Goal: Find specific page/section: Find specific page/section

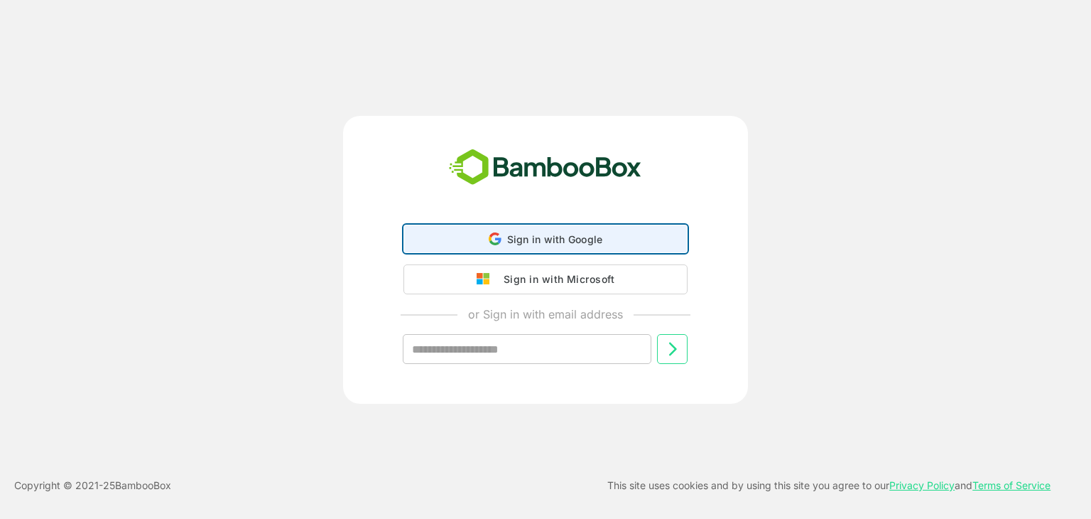
click at [500, 228] on div "Sign in with Google Sign in with Google. Opens in new tab" at bounding box center [546, 238] width 266 height 27
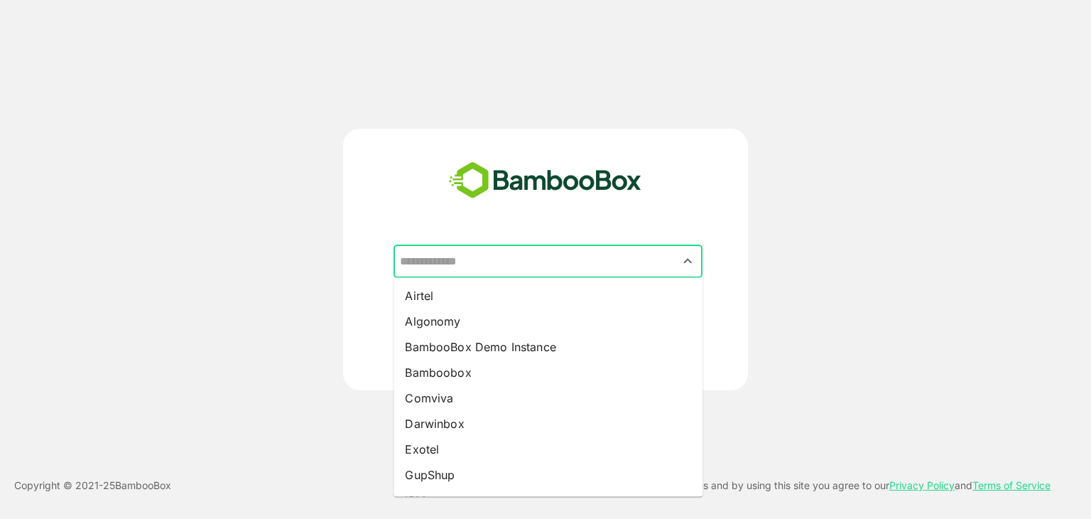
click at [512, 252] on input "text" at bounding box center [547, 261] width 303 height 27
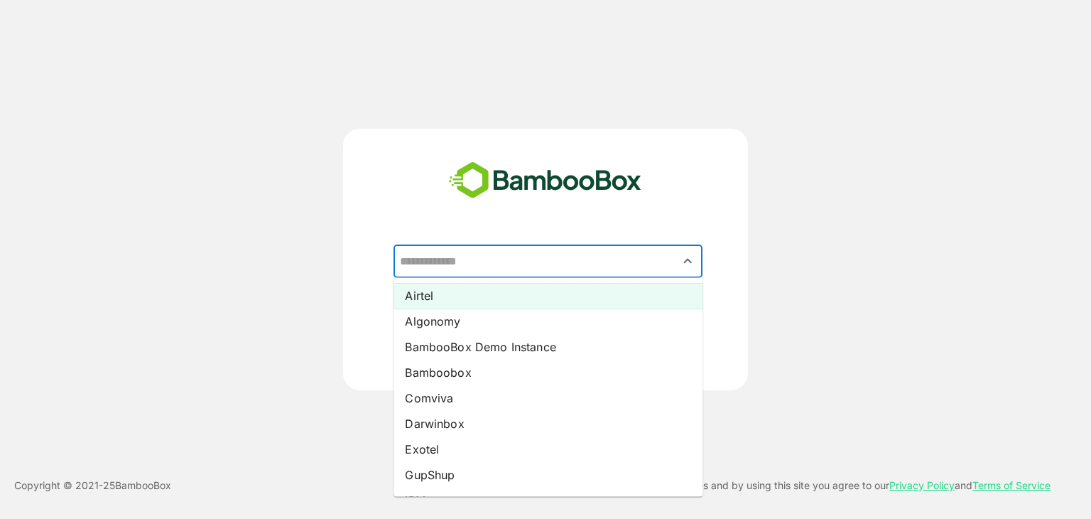
click at [517, 298] on li "Airtel" at bounding box center [548, 296] width 309 height 26
type input "******"
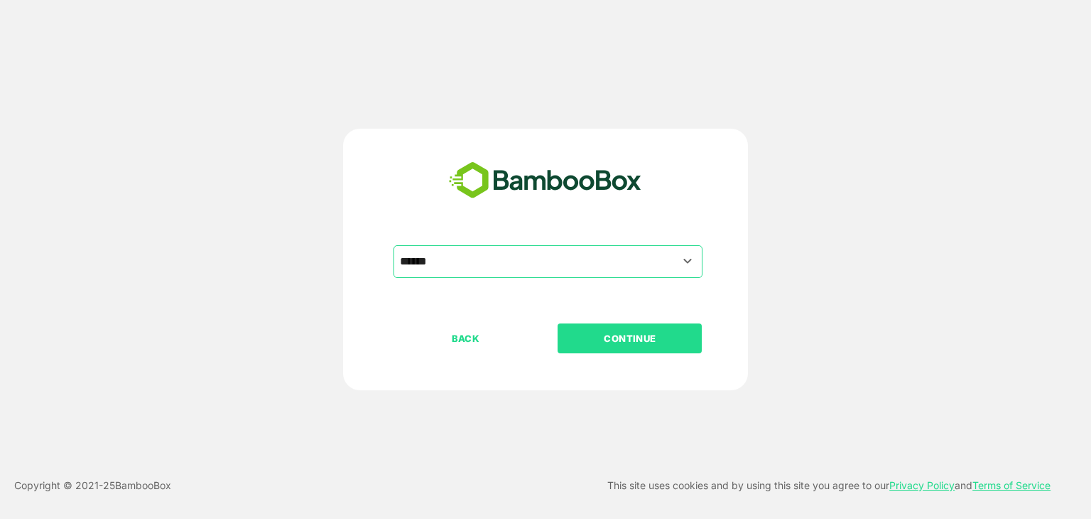
click at [649, 333] on p "CONTINUE" at bounding box center [630, 338] width 142 height 16
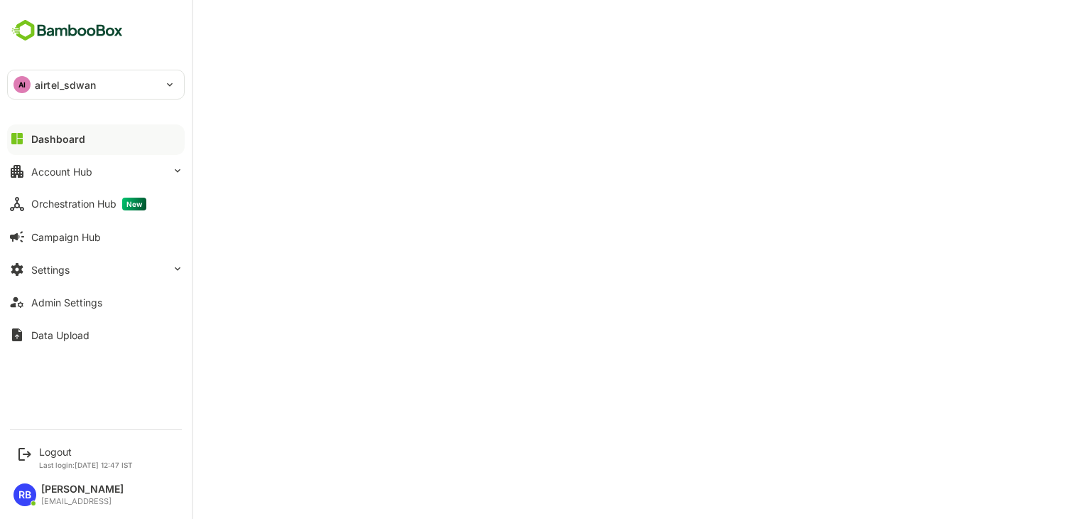
click at [79, 81] on p "airtel_sdwan" at bounding box center [66, 84] width 62 height 15
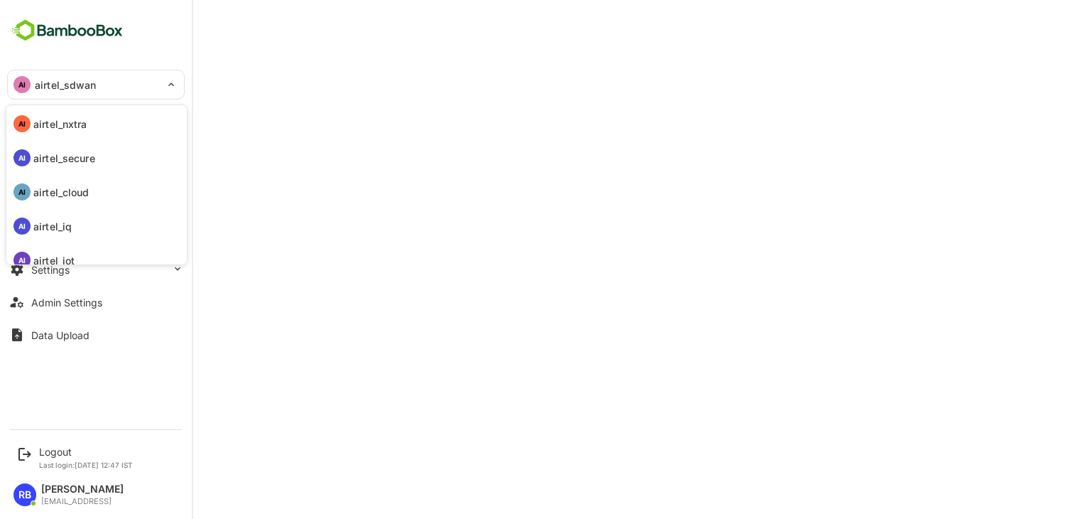
scroll to position [109, 0]
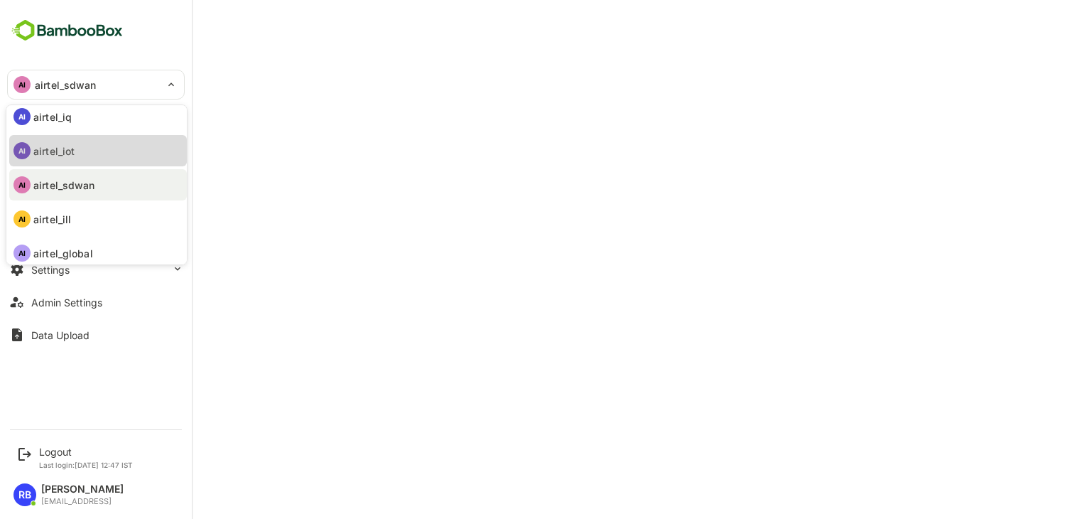
click at [74, 151] on p "airtel_iot" at bounding box center [53, 151] width 41 height 15
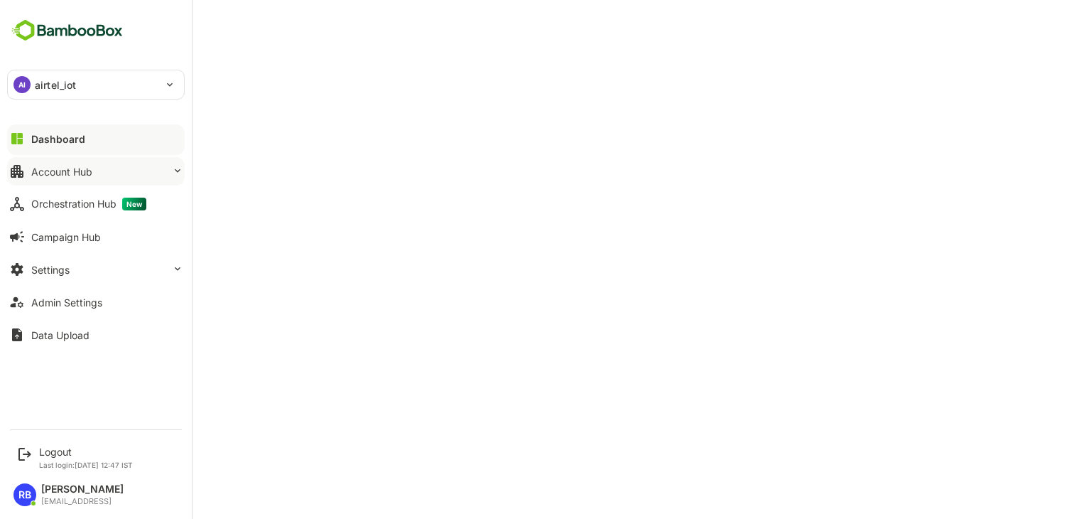
click at [103, 168] on button "Account Hub" at bounding box center [96, 171] width 178 height 28
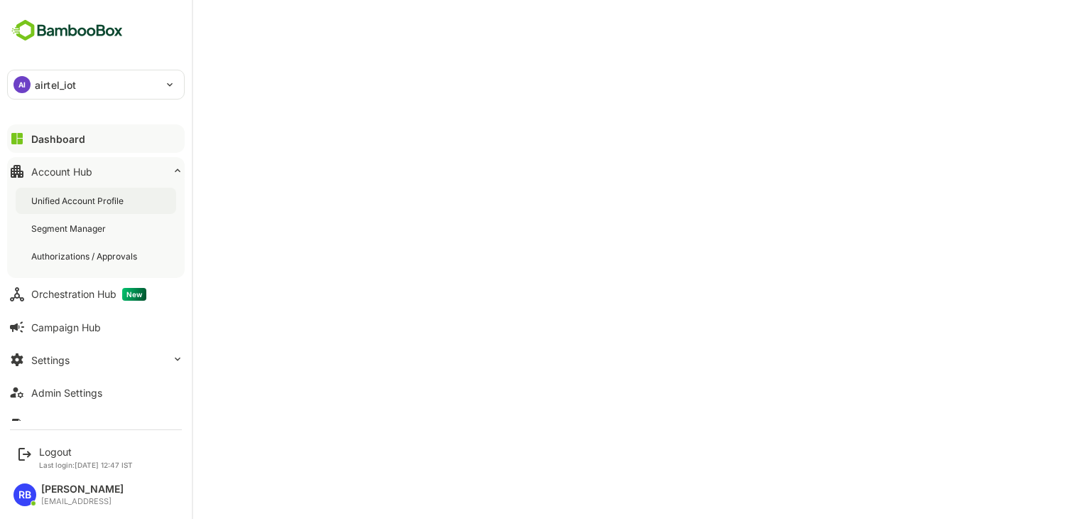
click at [88, 200] on div "Unified Account Profile" at bounding box center [78, 201] width 95 height 12
click at [77, 89] on div "AI airtel_iot" at bounding box center [87, 84] width 159 height 28
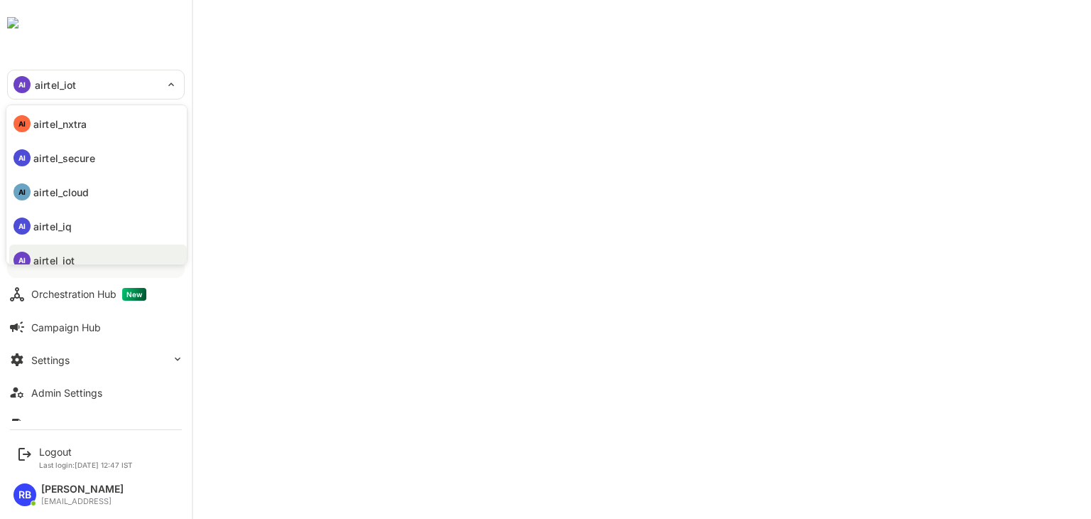
scroll to position [11, 0]
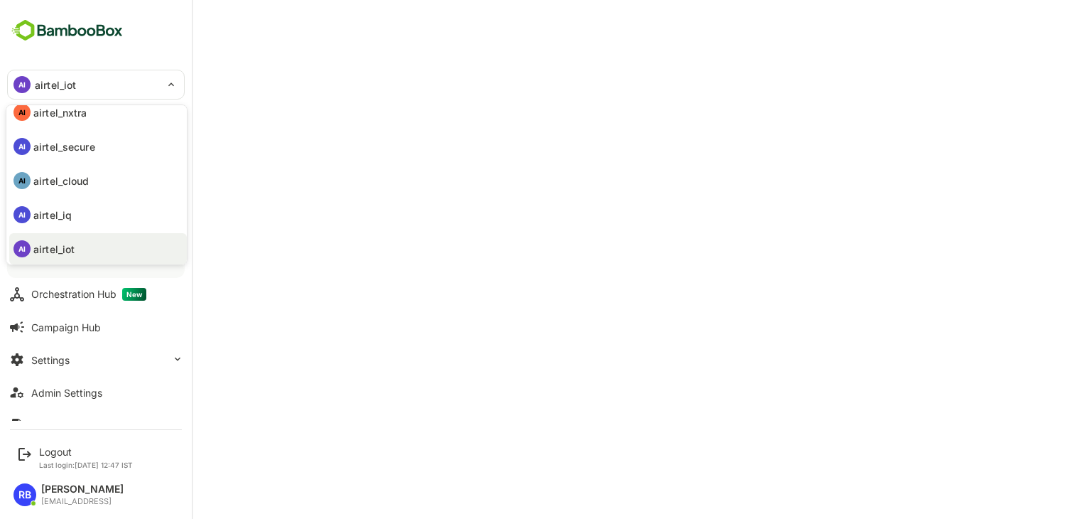
click at [558, 64] on div at bounding box center [545, 259] width 1091 height 519
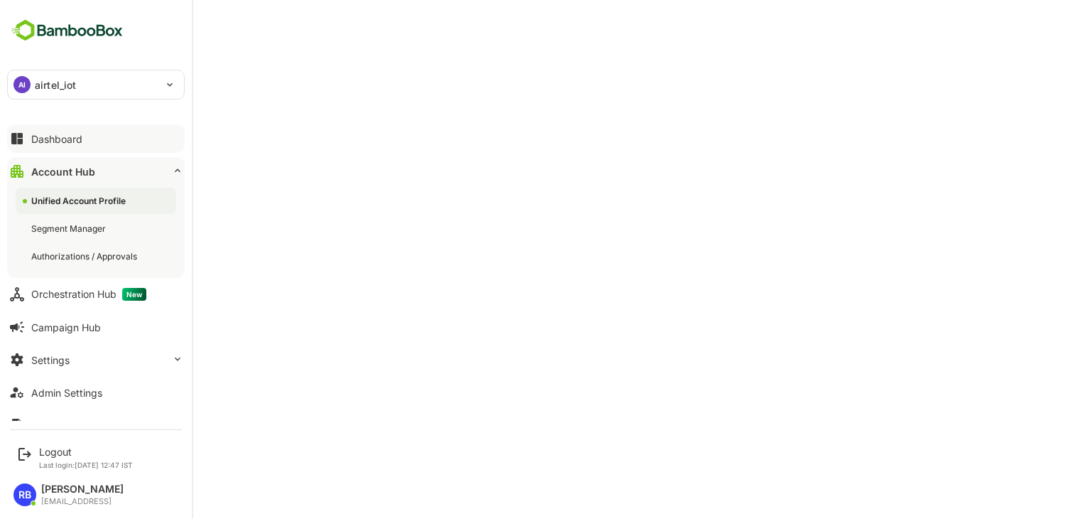
click at [90, 143] on button "Dashboard" at bounding box center [96, 138] width 178 height 28
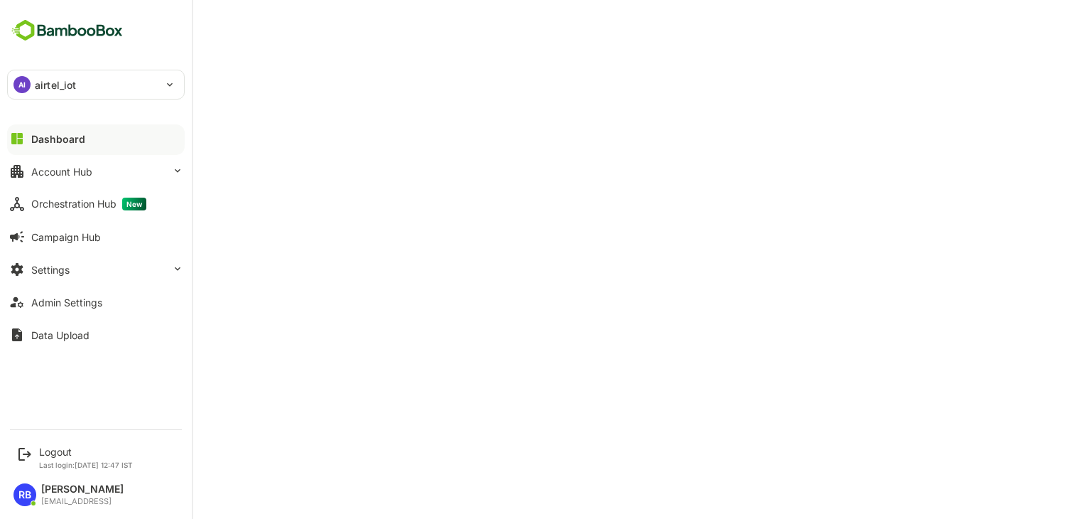
click at [36, 86] on p "airtel_iot" at bounding box center [55, 84] width 41 height 15
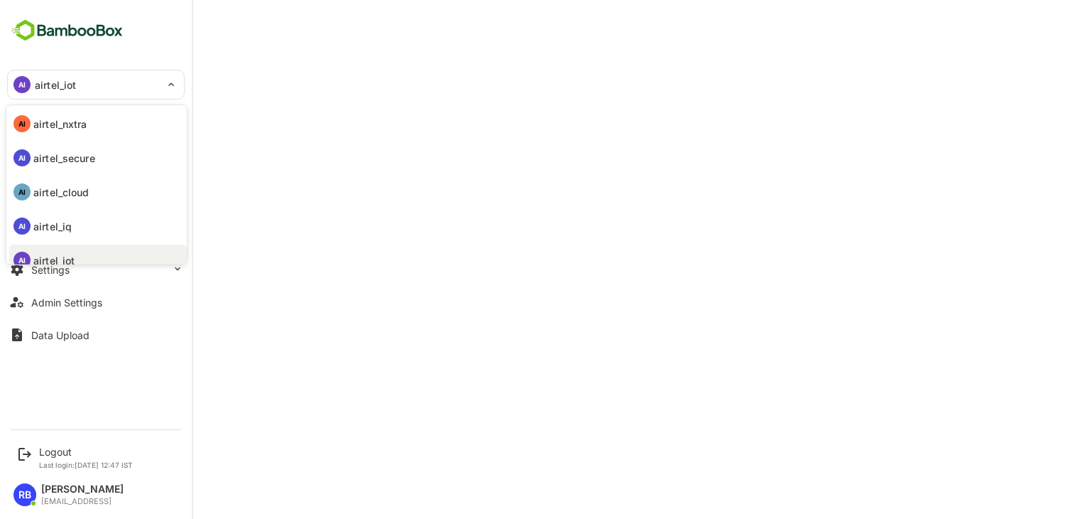
click at [85, 124] on p "airtel_nxtra" at bounding box center [60, 124] width 54 height 15
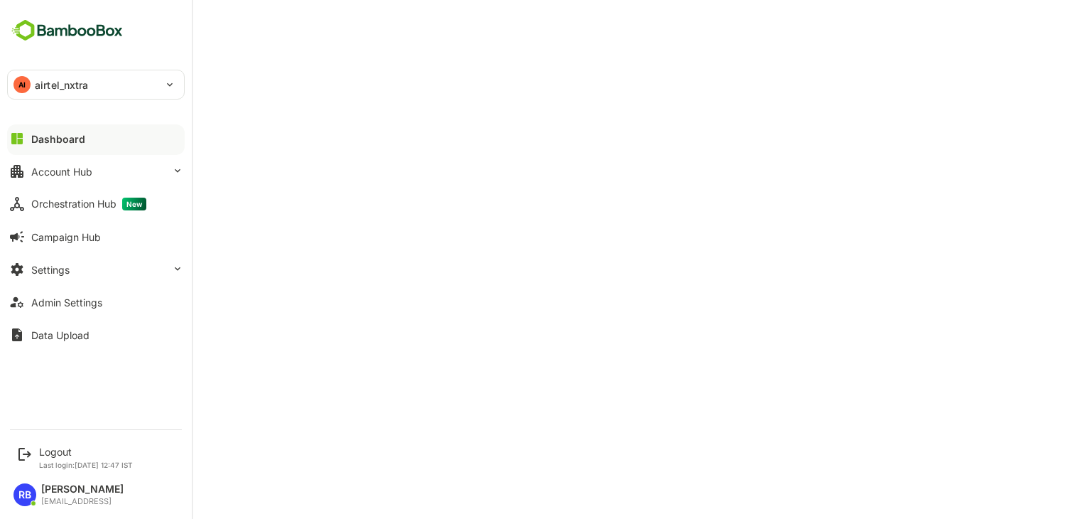
click at [35, 89] on p "airtel_nxtra" at bounding box center [62, 84] width 54 height 15
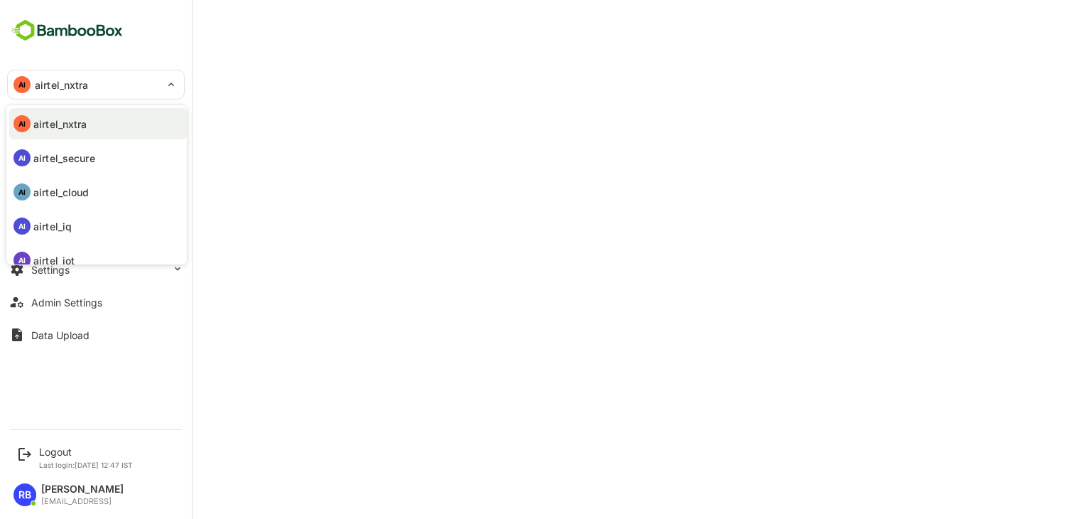
click at [72, 158] on p "airtel_secure" at bounding box center [64, 158] width 62 height 15
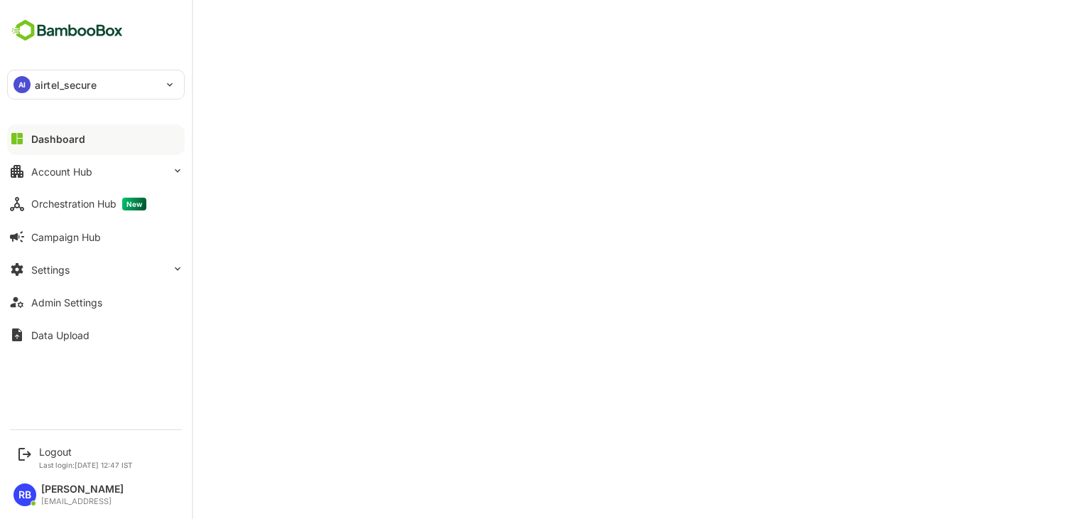
click at [44, 86] on p "airtel_secure" at bounding box center [66, 84] width 62 height 15
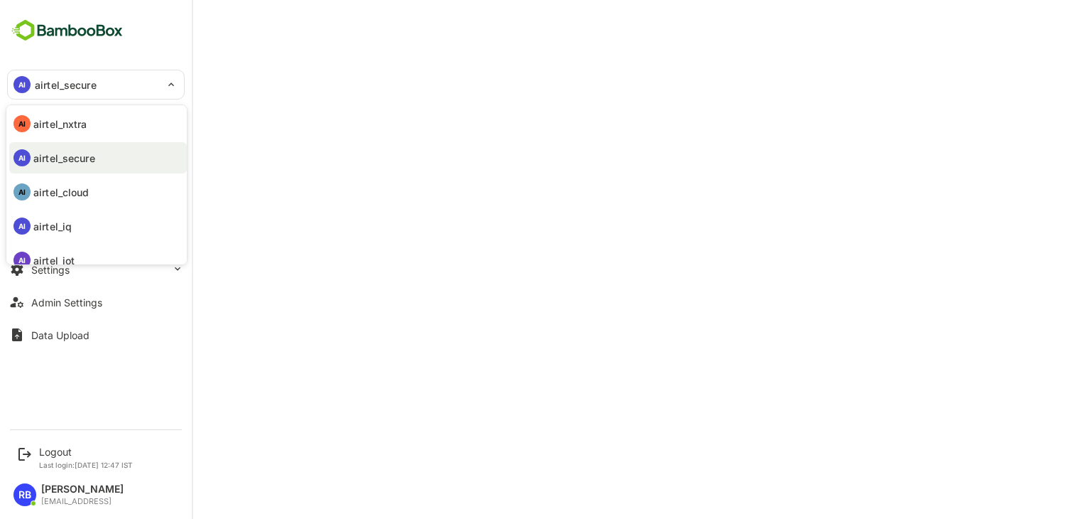
click at [63, 190] on p "airtel_cloud" at bounding box center [61, 192] width 56 height 15
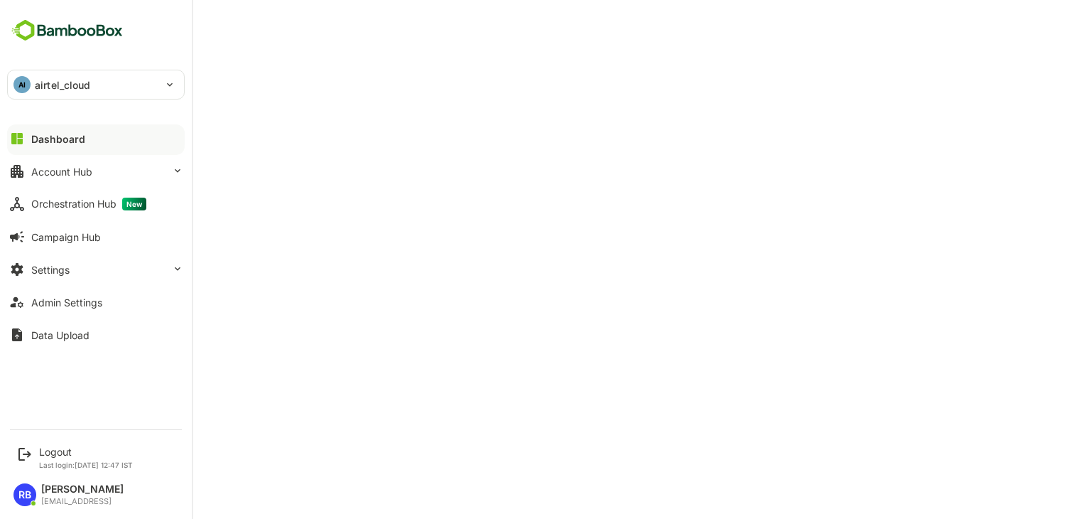
click at [65, 82] on p "airtel_cloud" at bounding box center [63, 84] width 56 height 15
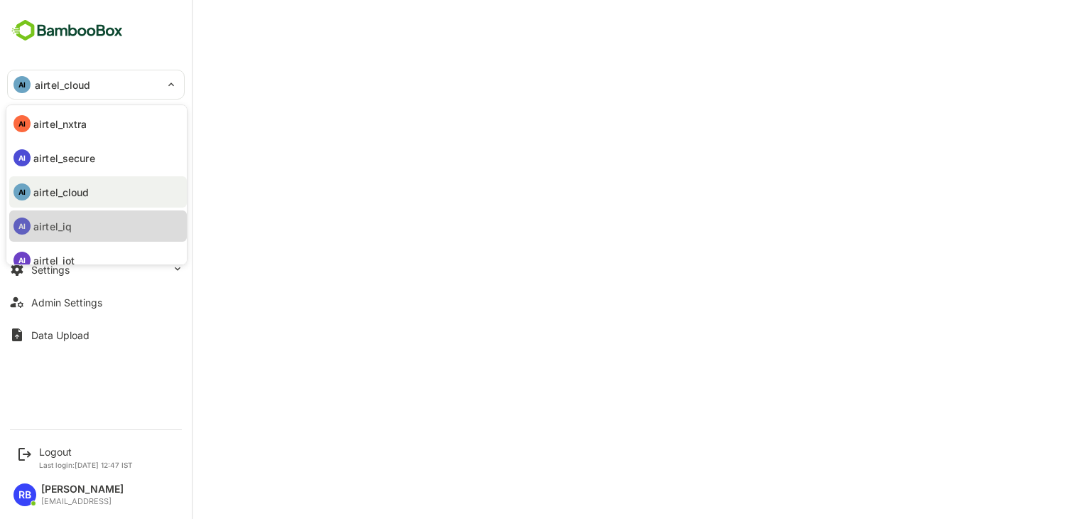
click at [82, 223] on li "AI airtel_iq" at bounding box center [98, 225] width 178 height 31
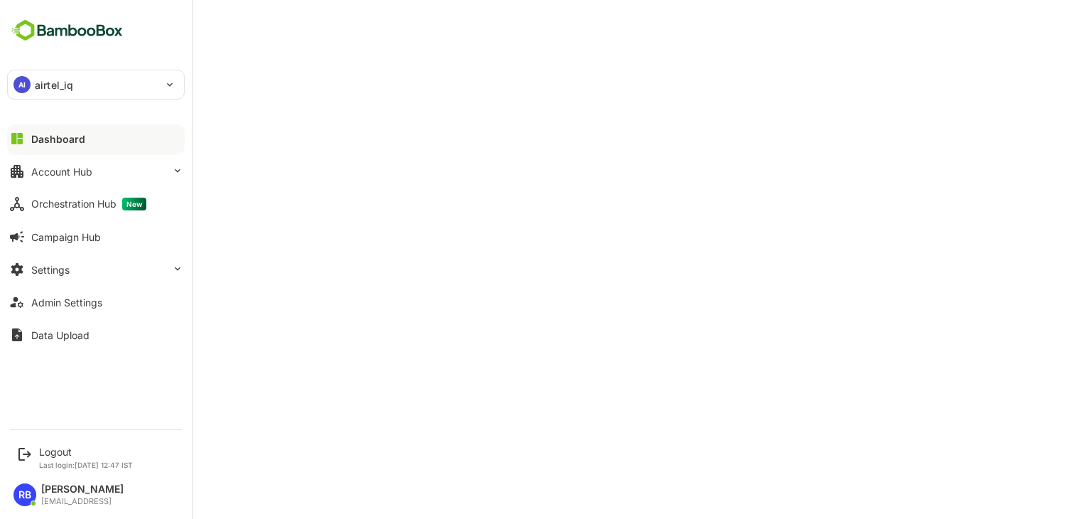
click at [34, 80] on div "AI airtel_iq" at bounding box center [87, 84] width 159 height 28
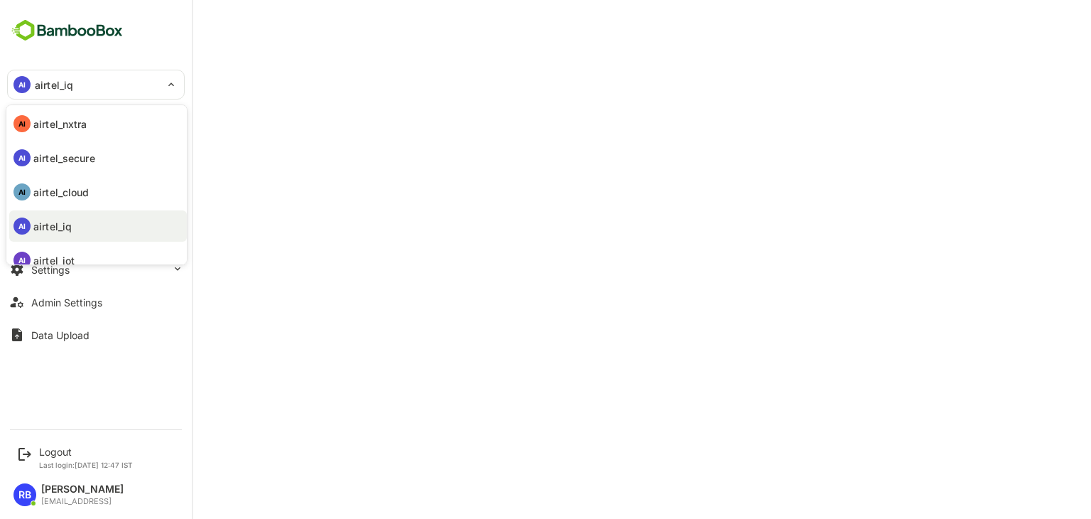
scroll to position [117, 0]
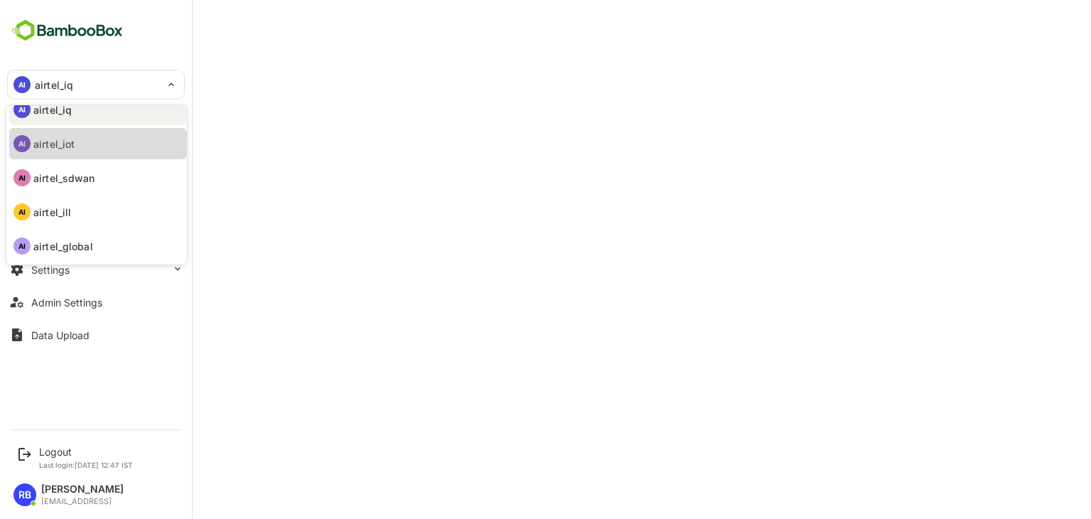
click at [85, 149] on li "AI airtel_iot" at bounding box center [98, 143] width 178 height 31
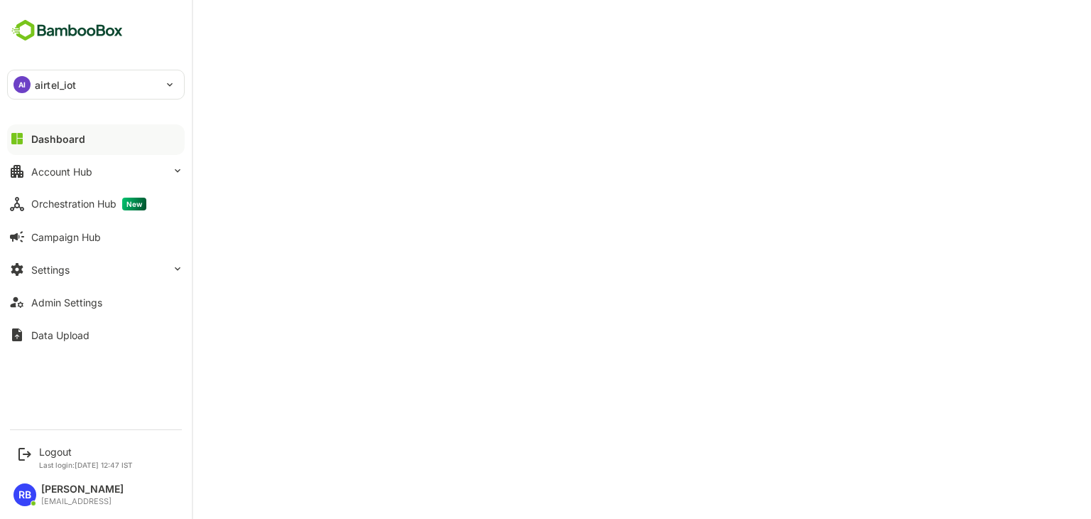
click at [63, 87] on p "airtel_iot" at bounding box center [55, 84] width 41 height 15
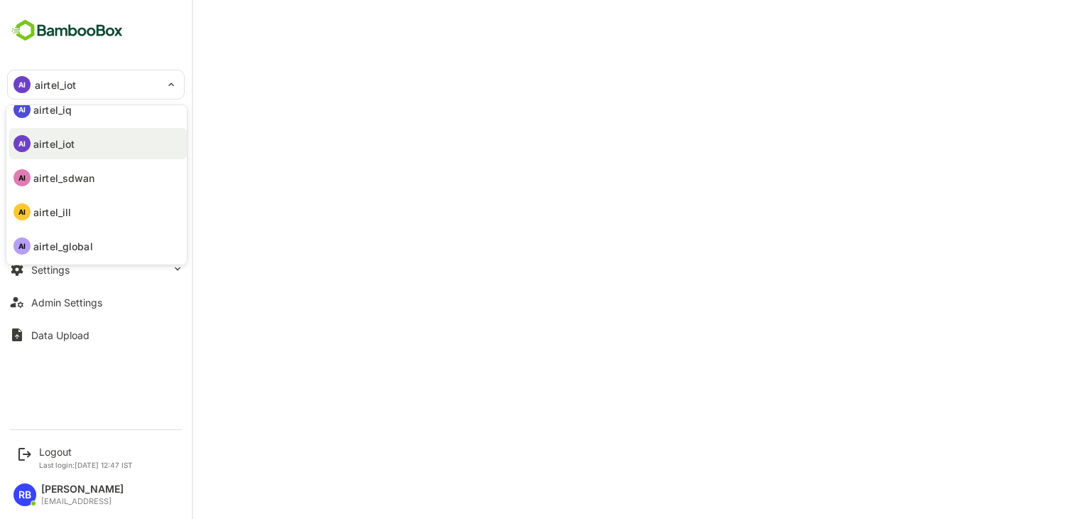
click at [81, 183] on p "airtel_sdwan" at bounding box center [64, 178] width 62 height 15
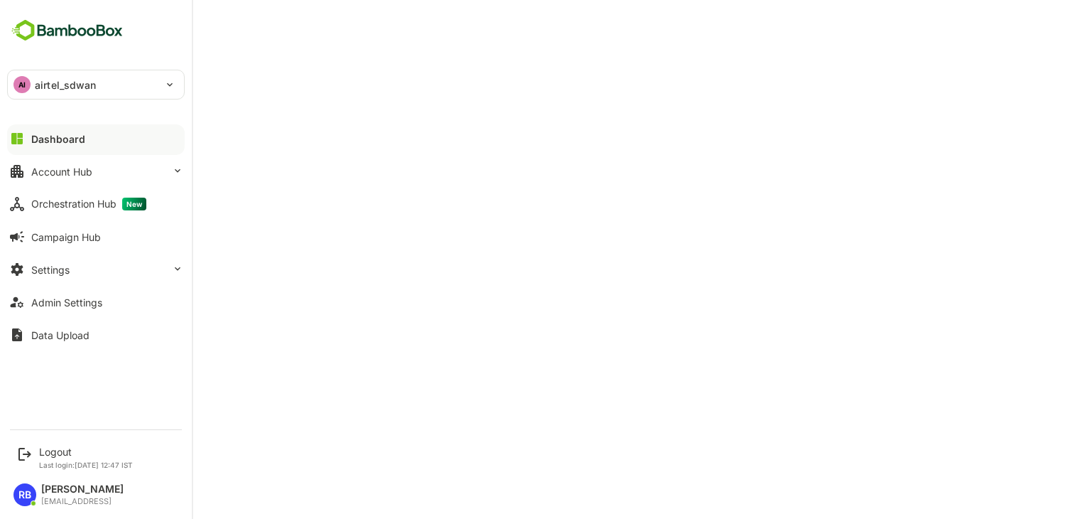
click at [31, 84] on div "AI airtel_sdwan" at bounding box center [87, 84] width 159 height 28
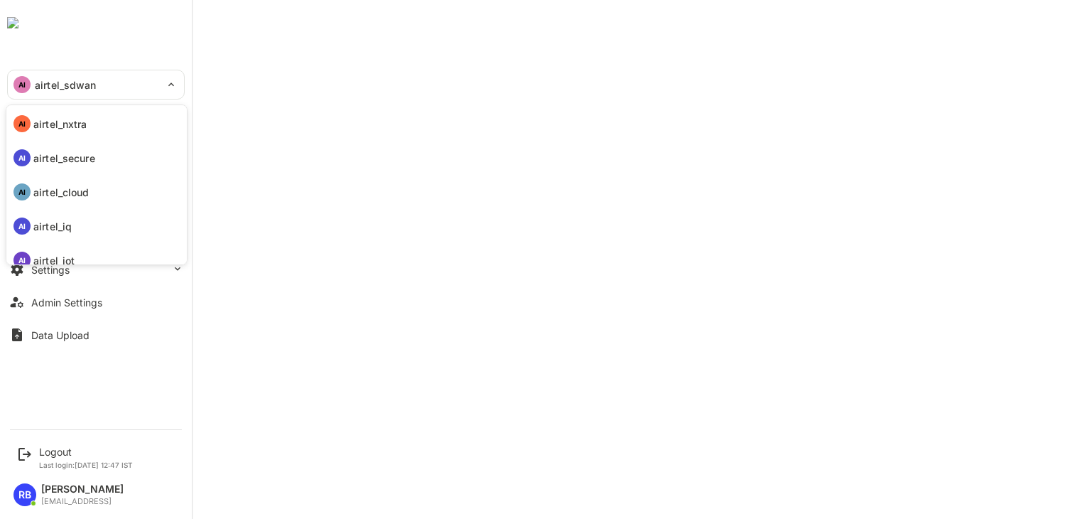
scroll to position [109, 0]
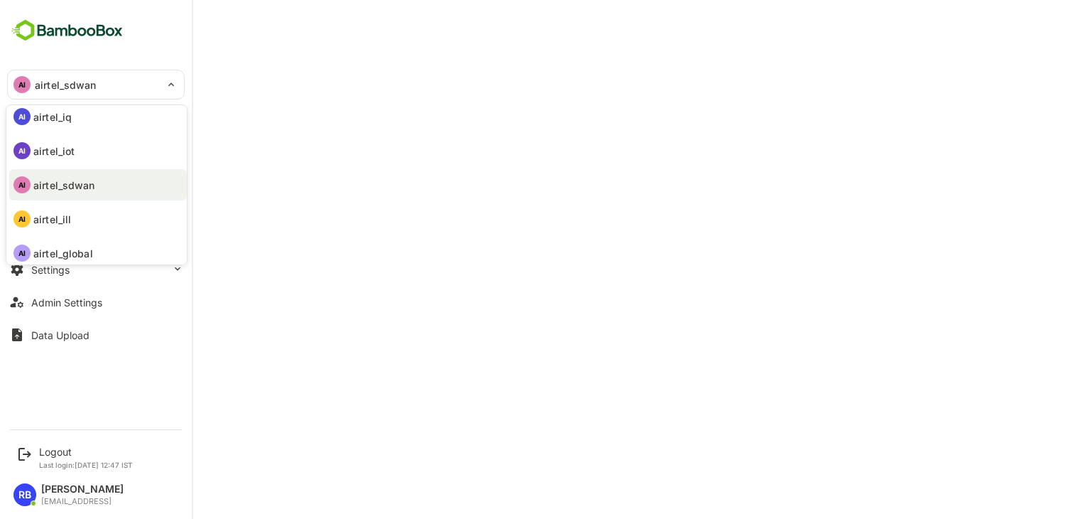
click at [99, 222] on li "AI airtel_ill" at bounding box center [98, 218] width 178 height 31
type input "**********"
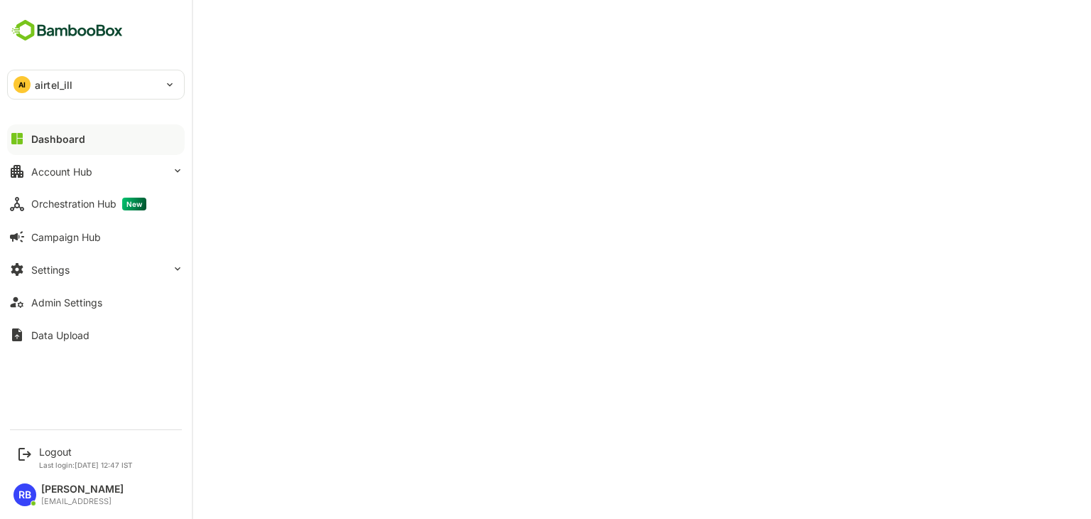
click at [37, 83] on p "airtel_ill" at bounding box center [54, 84] width 38 height 15
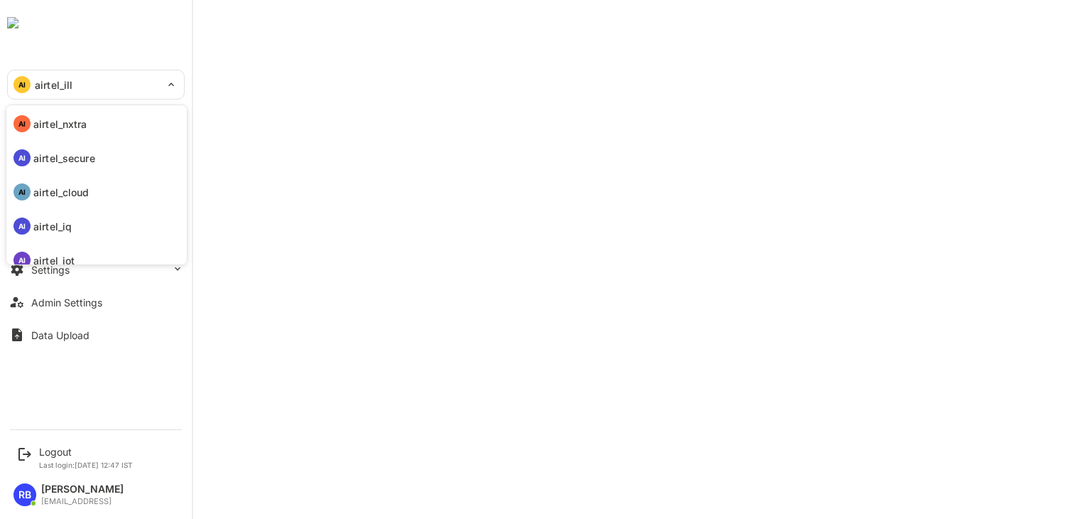
scroll to position [117, 0]
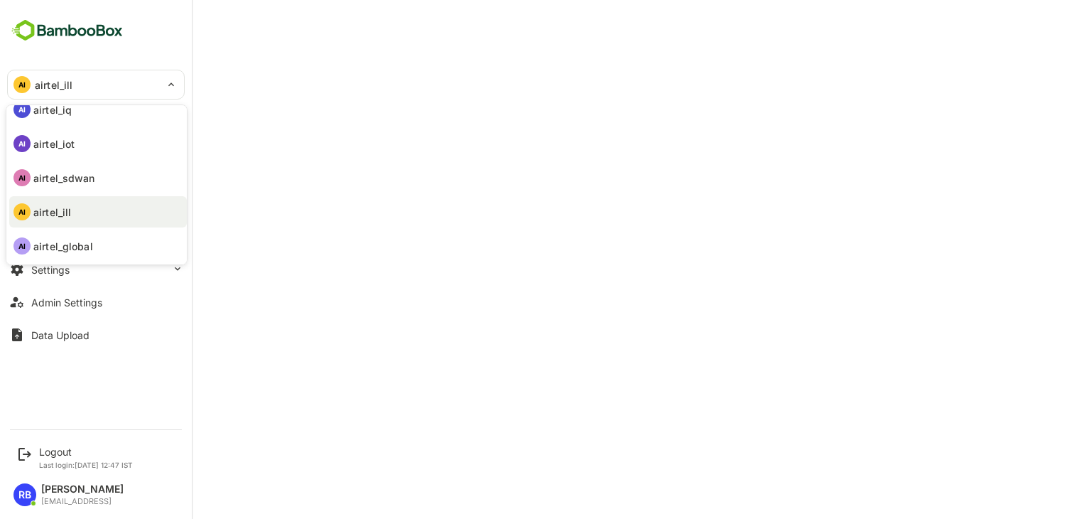
click at [84, 248] on p "airtel_global" at bounding box center [63, 246] width 60 height 15
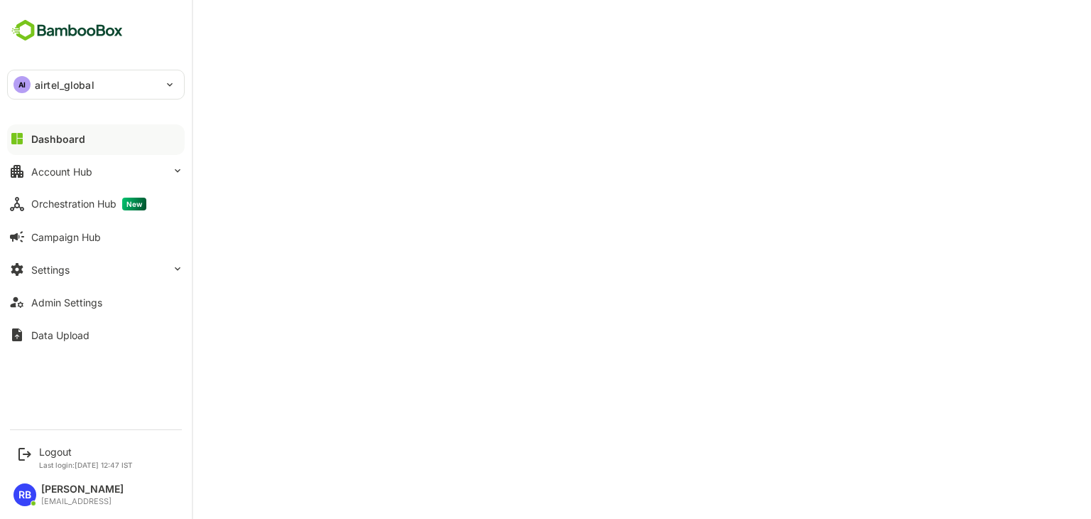
click at [97, 79] on div "AI airtel_global" at bounding box center [87, 84] width 159 height 28
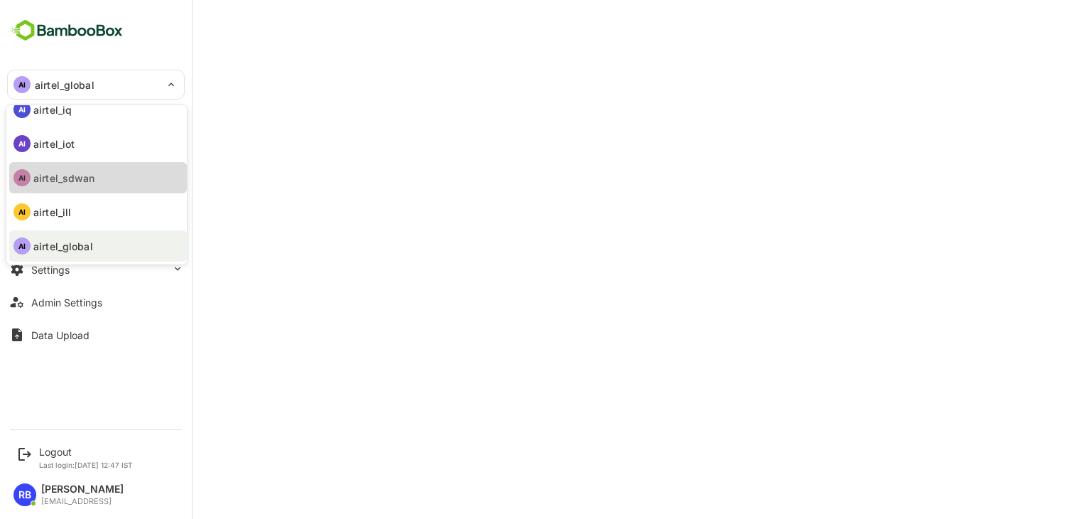
click at [89, 174] on p "airtel_sdwan" at bounding box center [64, 178] width 62 height 15
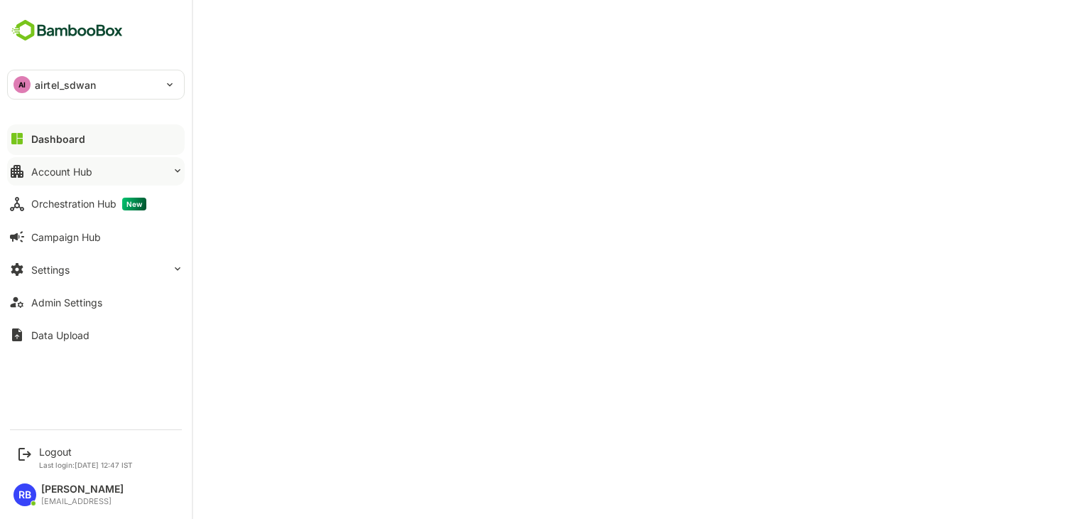
click at [85, 163] on button "Account Hub" at bounding box center [96, 171] width 178 height 28
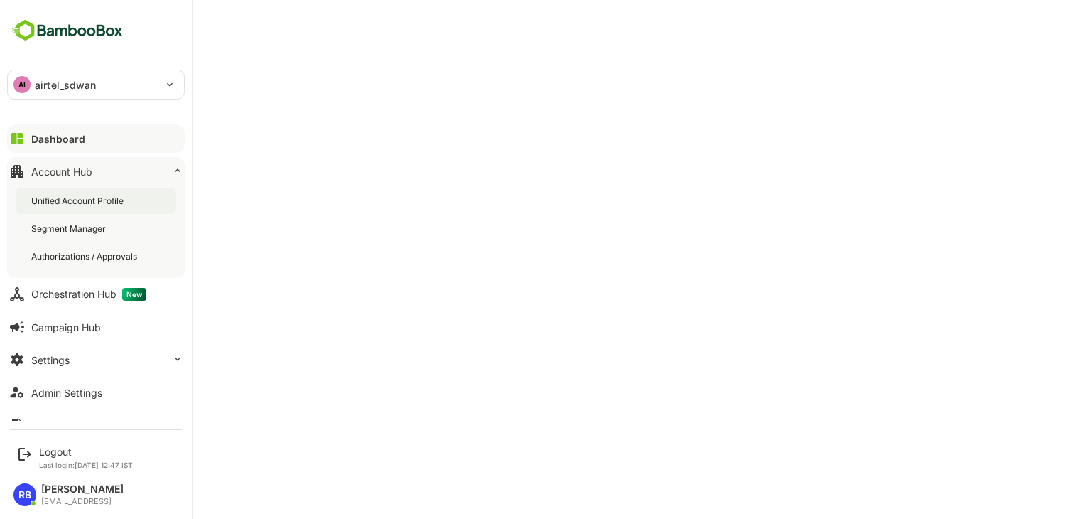
click at [106, 189] on div "Unified Account Profile" at bounding box center [96, 201] width 161 height 26
click at [97, 198] on div "Unified Account Profile" at bounding box center [79, 201] width 97 height 12
